Goal: Find specific page/section: Find specific page/section

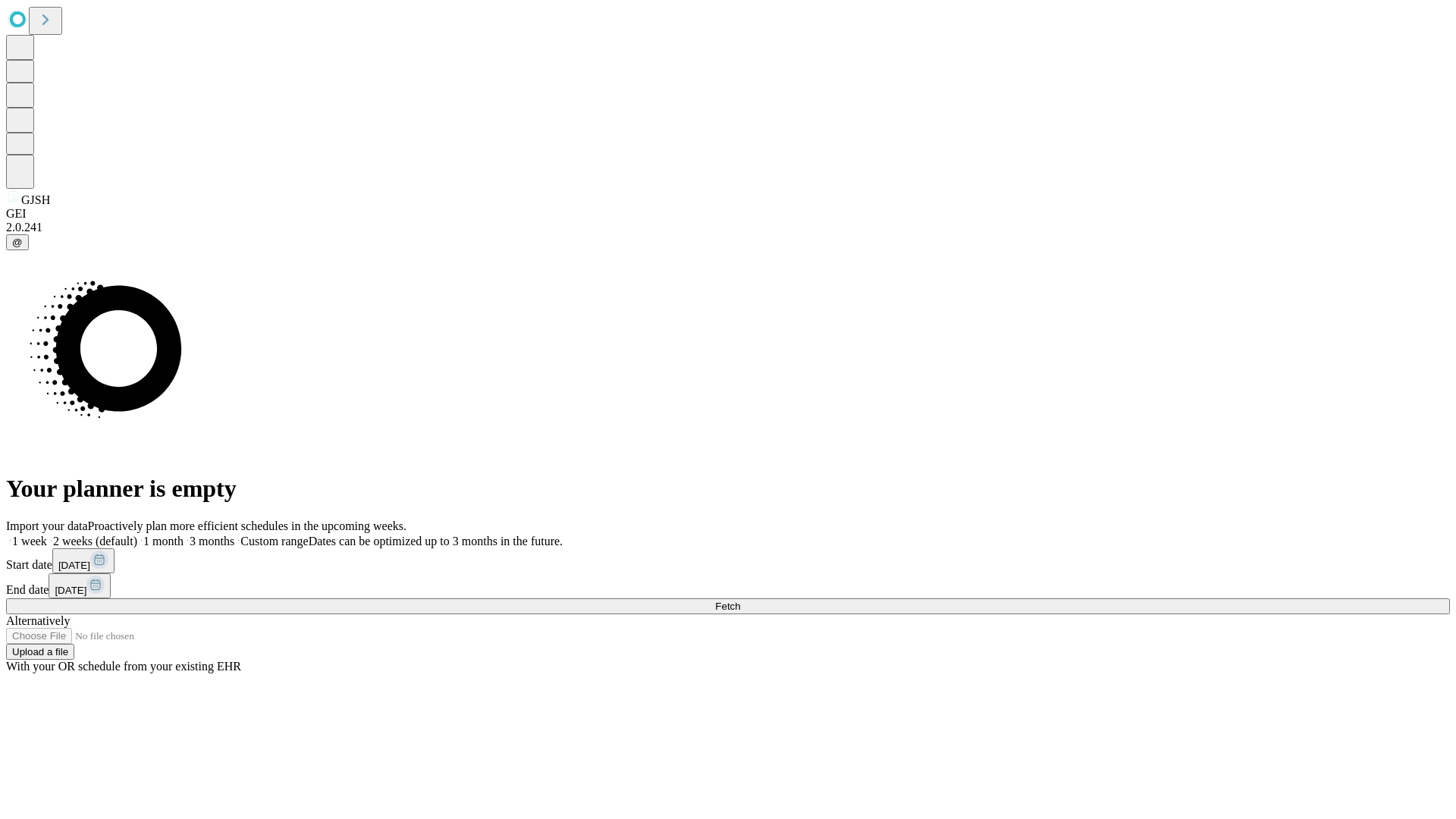
click at [740, 601] on span "Fetch" at bounding box center [728, 606] width 25 height 12
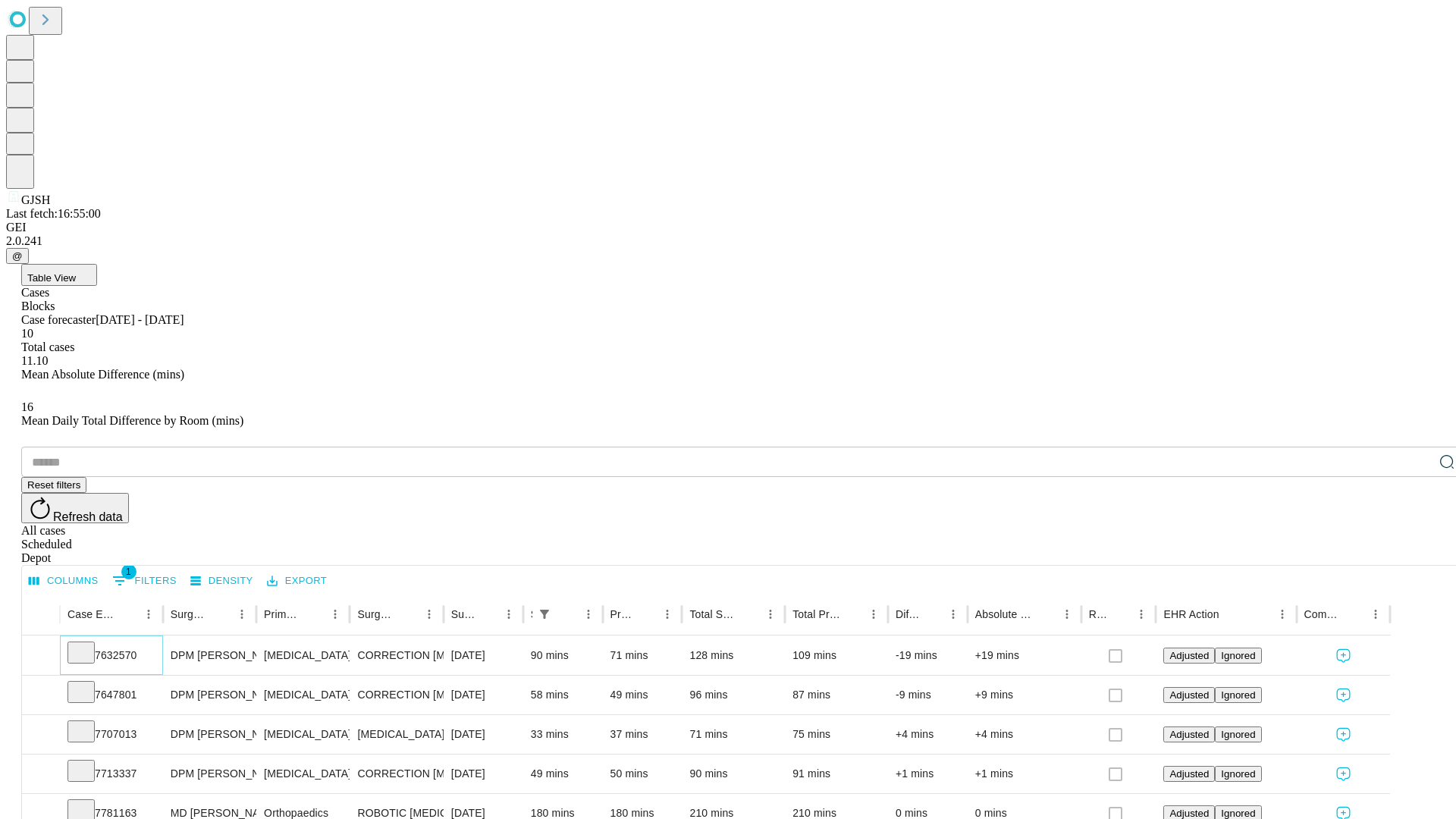
click at [88, 644] on icon at bounding box center [81, 652] width 16 height 16
